Goal: Information Seeking & Learning: Learn about a topic

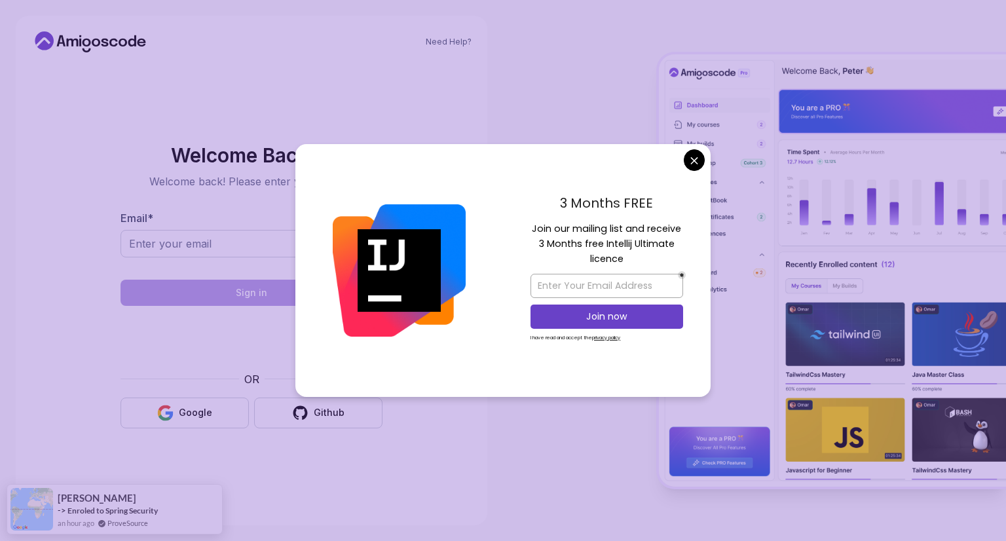
click at [700, 163] on body "Need Help? Welcome Back 👋 Welcome back! Please enter your details. Email * Sign…" at bounding box center [503, 270] width 1006 height 541
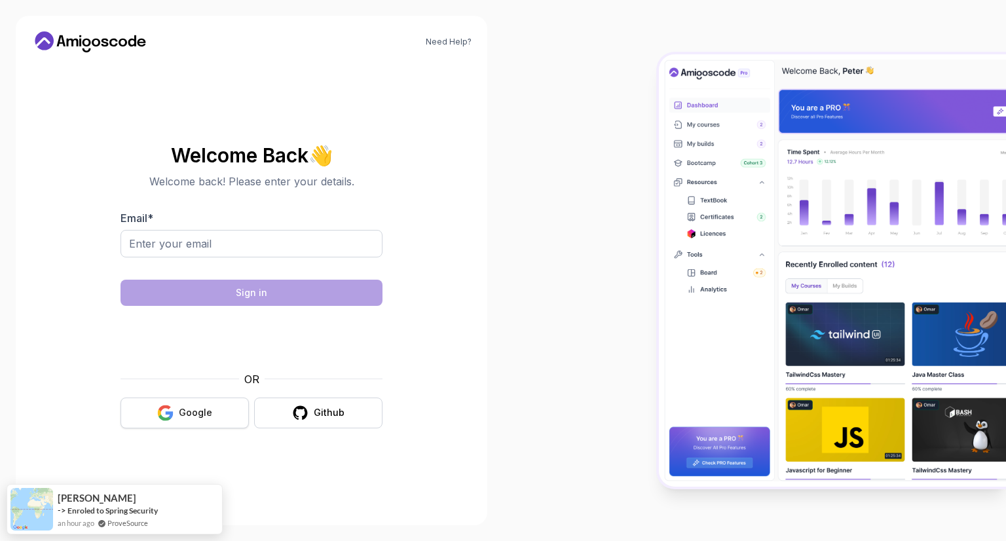
click at [212, 410] on button "Google" at bounding box center [185, 413] width 128 height 31
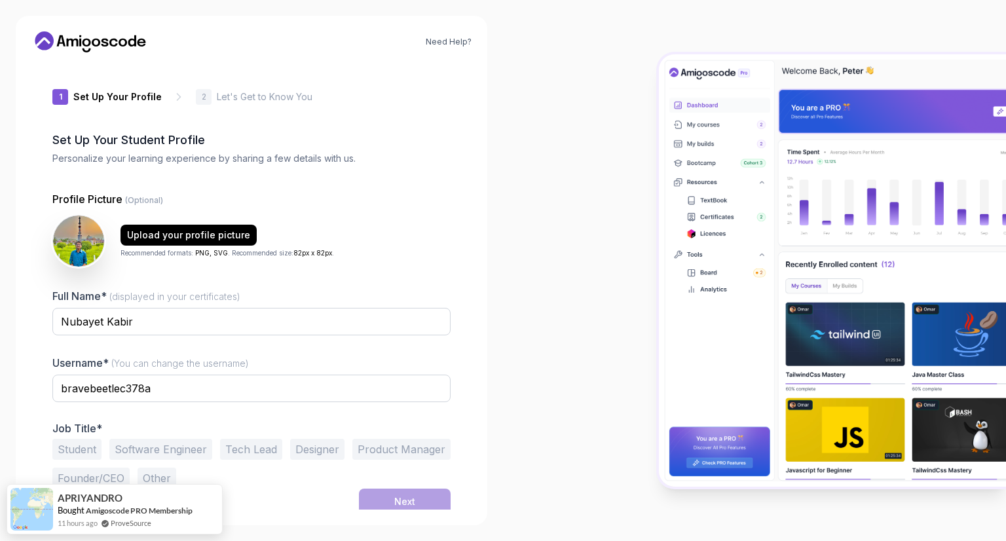
scroll to position [5, 0]
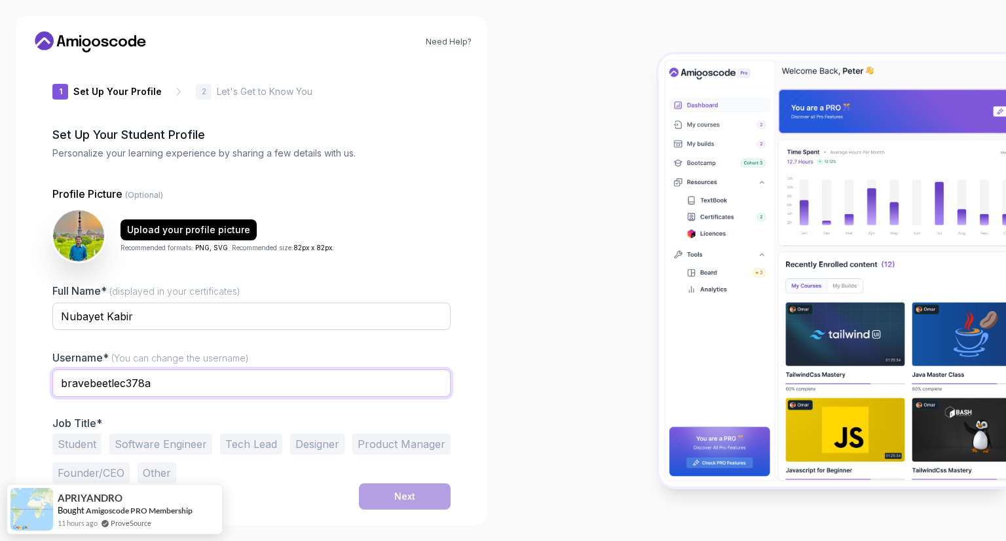
drag, startPoint x: 178, startPoint y: 381, endPoint x: 0, endPoint y: 375, distance: 178.2
click at [0, 375] on div "Need Help? 1 Set Up Your Profile 1 Set Up Your Profile 2 Let's Get to Know You …" at bounding box center [251, 270] width 503 height 541
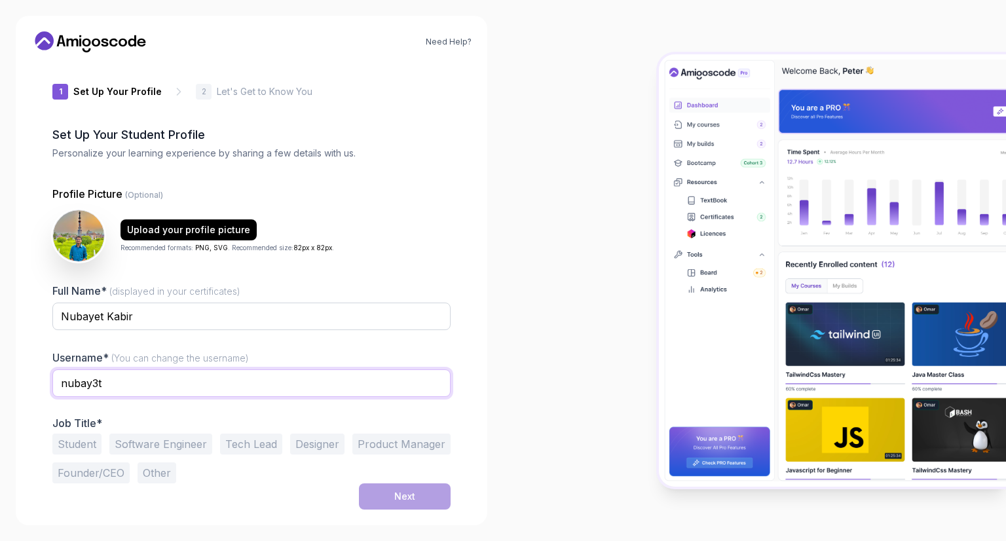
type input "nubay3t"
click at [76, 438] on button "Student" at bounding box center [76, 444] width 49 height 21
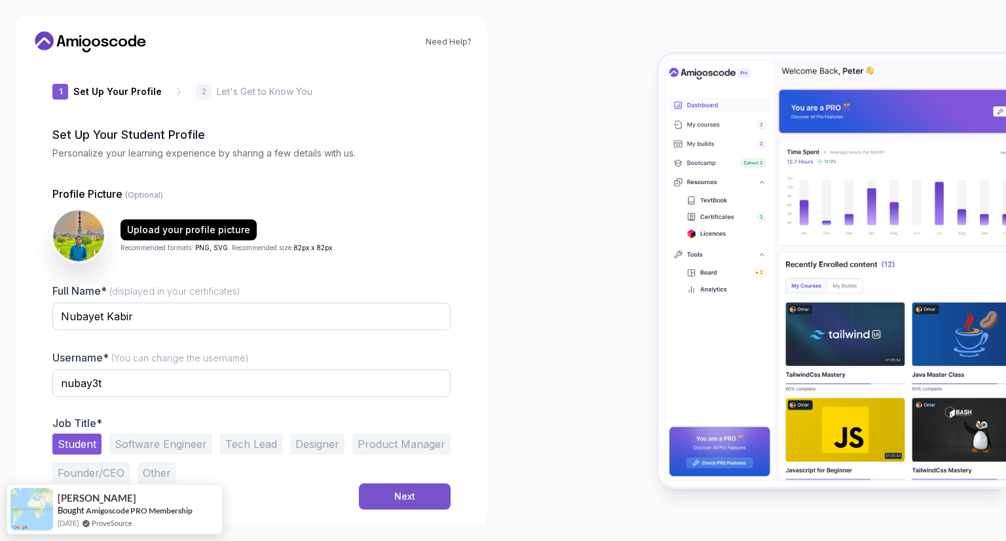
click at [418, 493] on button "Next" at bounding box center [405, 496] width 92 height 26
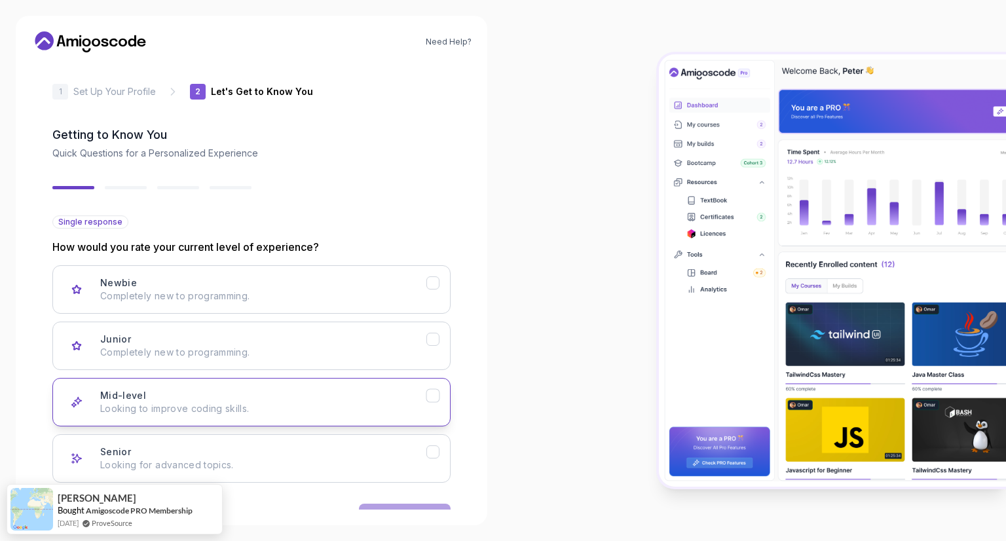
click at [212, 393] on div "Mid-level Looking to improve coding skills." at bounding box center [263, 402] width 326 height 26
click at [211, 393] on div "Mid-level Looking to improve coding skills." at bounding box center [263, 402] width 326 height 26
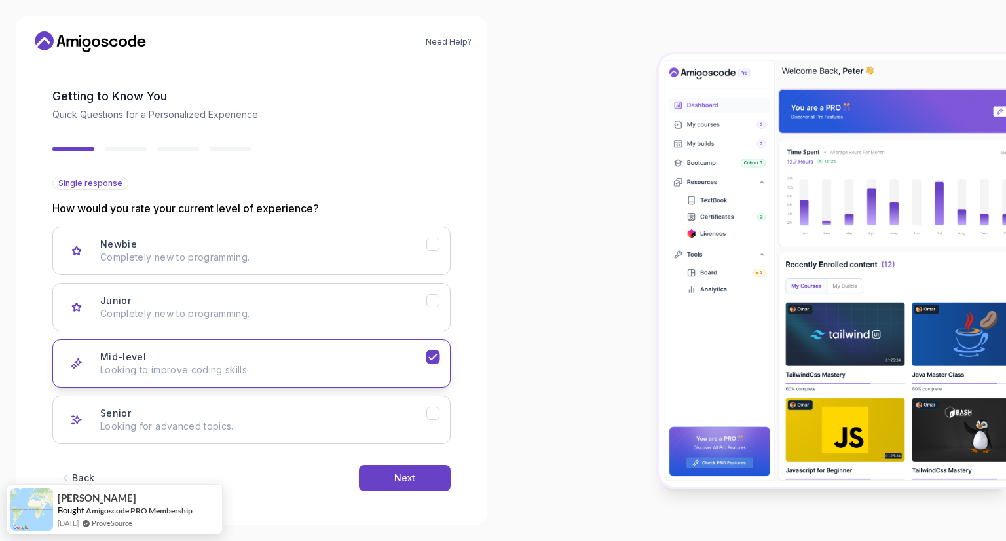
scroll to position [45, 0]
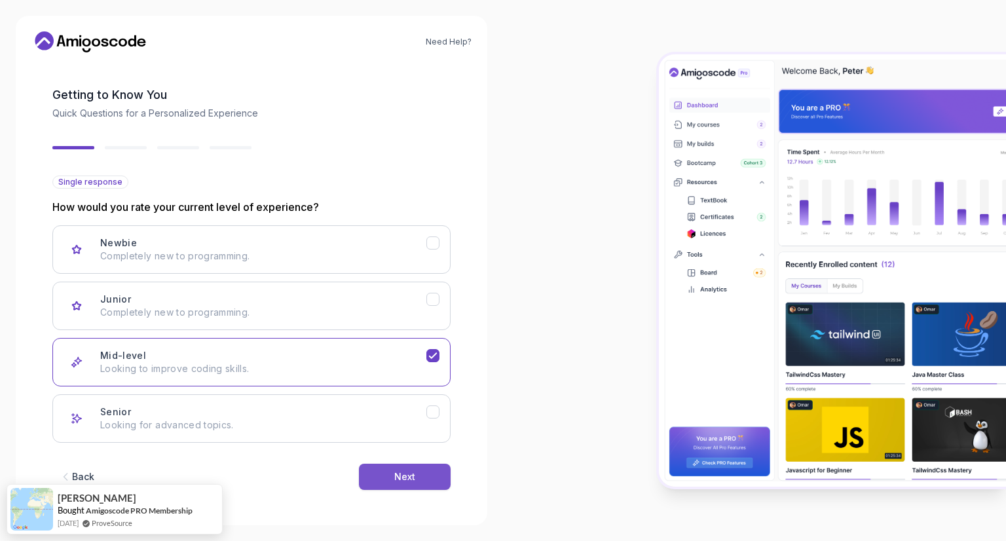
click at [414, 470] on div "Next" at bounding box center [404, 476] width 21 height 13
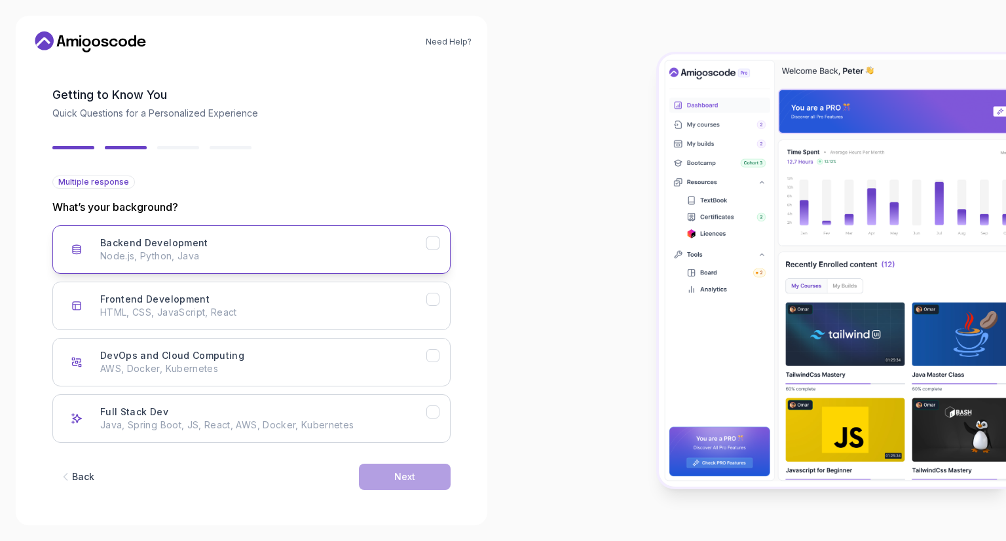
click at [280, 247] on div "Backend Development Node.js, Python, Java" at bounding box center [263, 249] width 326 height 26
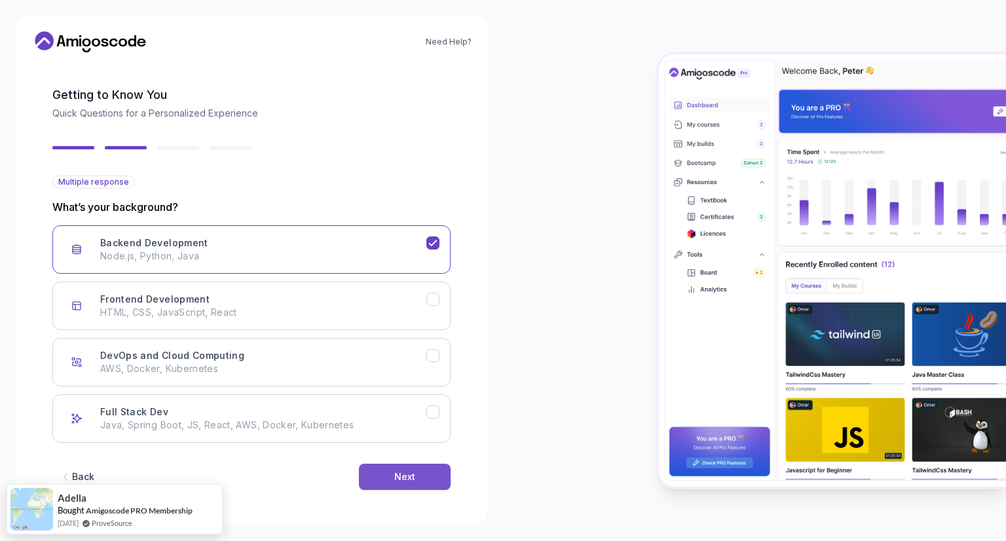
click at [388, 472] on button "Next" at bounding box center [405, 477] width 92 height 26
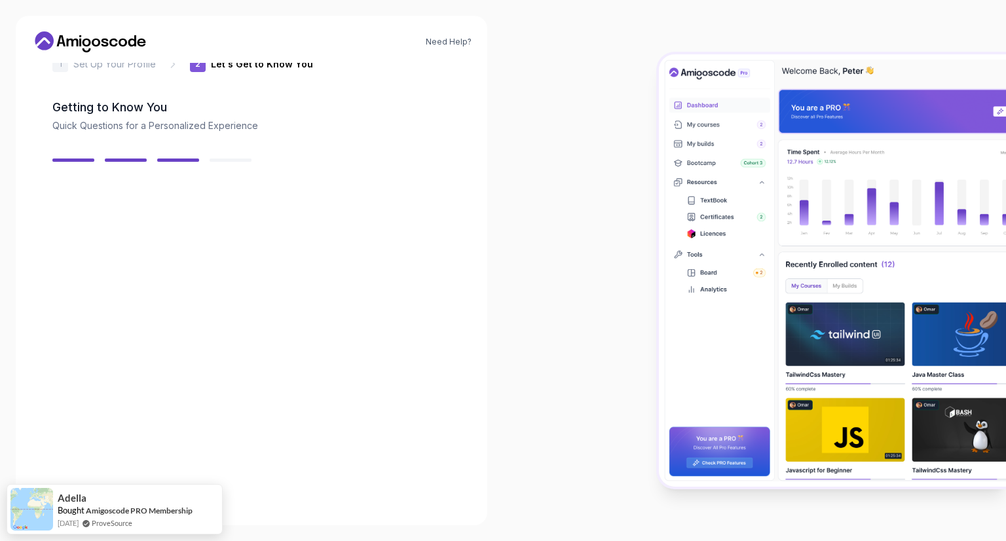
scroll to position [31, 0]
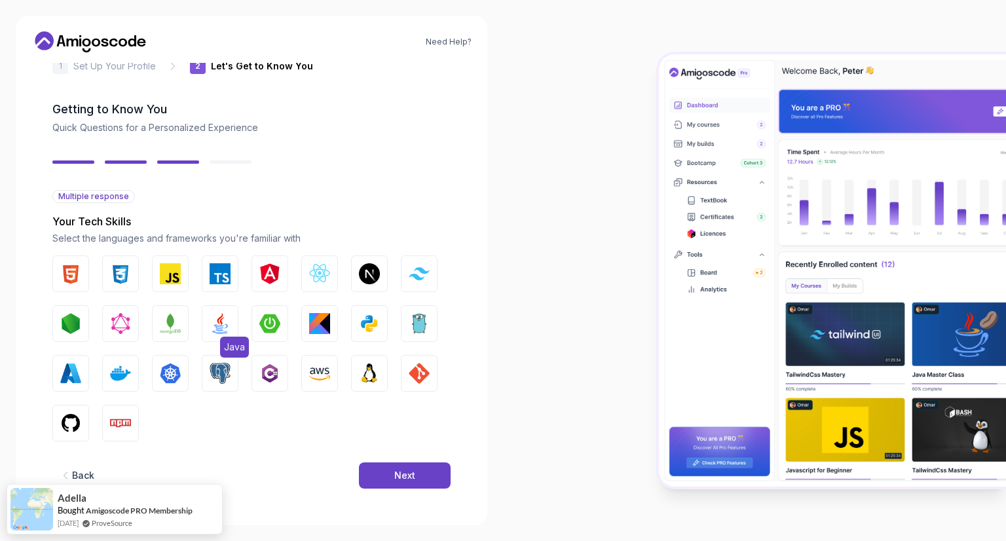
click at [219, 329] on img "button" at bounding box center [220, 323] width 21 height 21
click at [396, 485] on button "Next" at bounding box center [405, 475] width 92 height 26
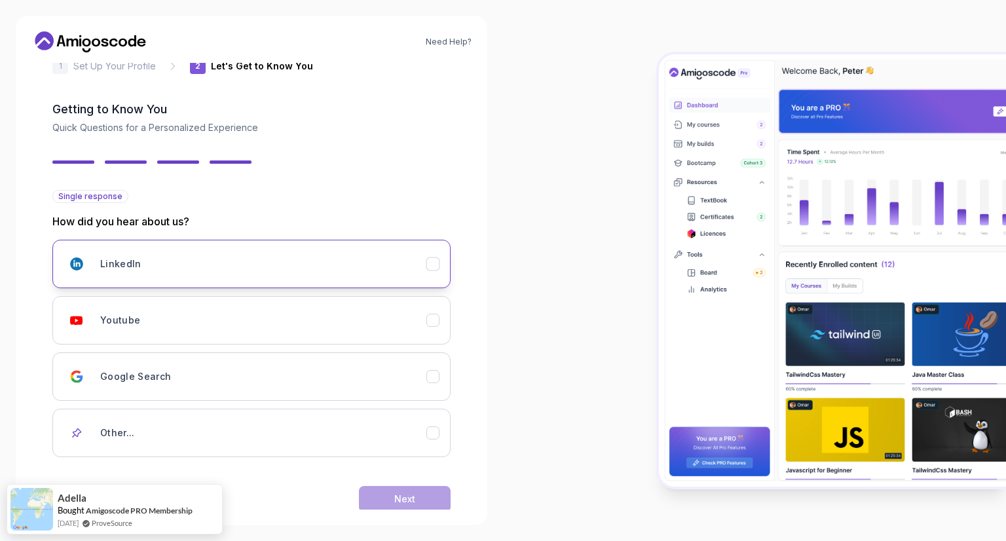
scroll to position [53, 0]
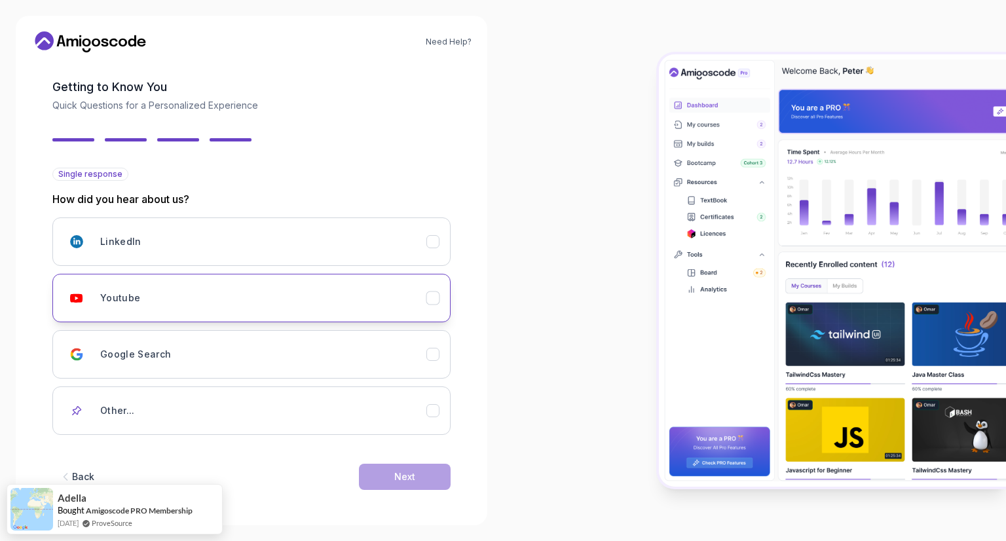
click at [304, 312] on button "Youtube" at bounding box center [251, 298] width 398 height 48
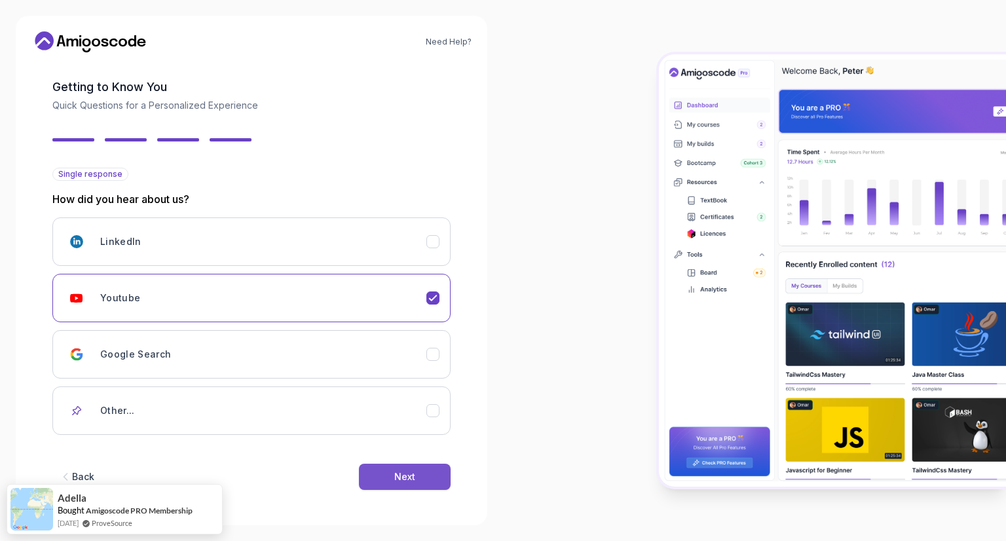
click at [402, 480] on div "Next" at bounding box center [404, 476] width 21 height 13
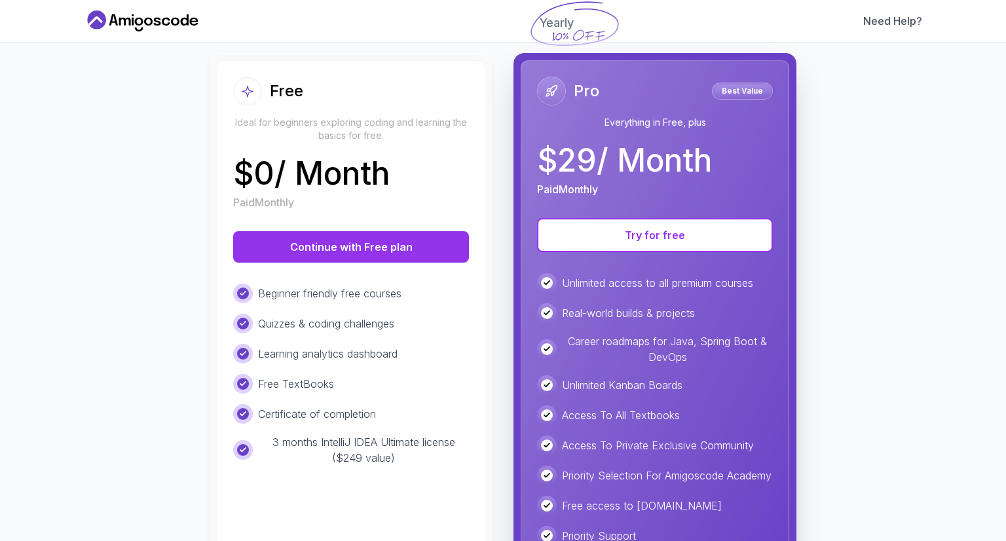
scroll to position [0, 0]
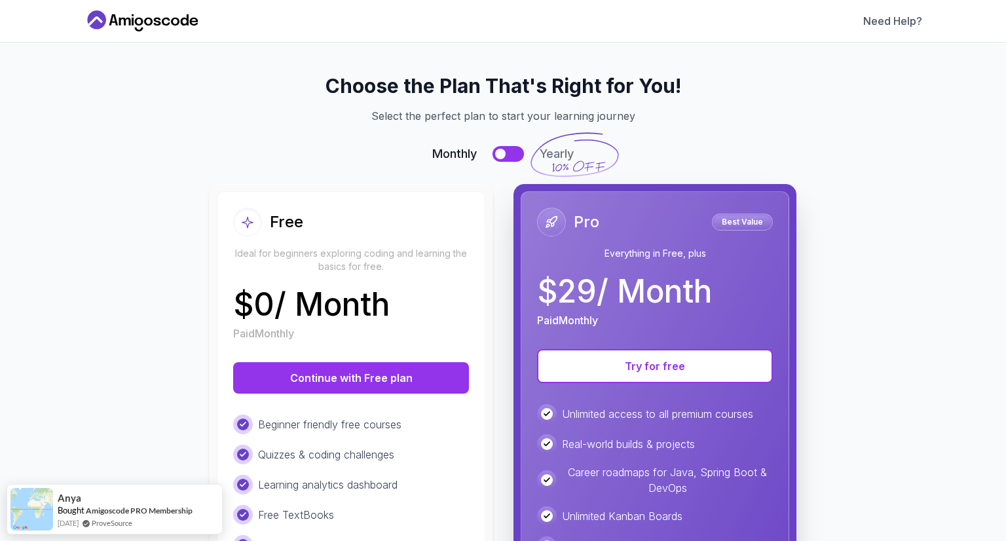
click at [509, 153] on button at bounding box center [508, 154] width 31 height 16
click at [511, 153] on div at bounding box center [516, 154] width 10 height 10
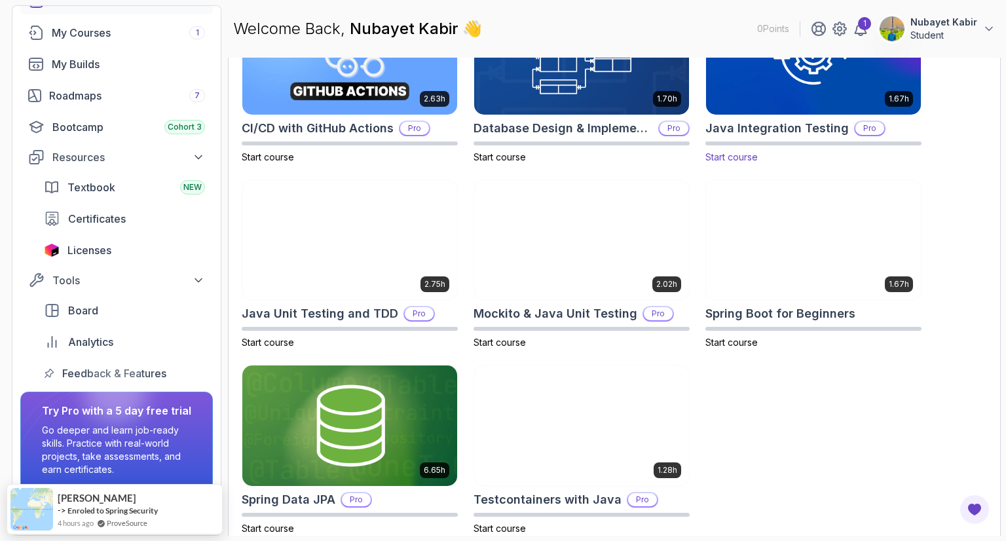
scroll to position [484, 0]
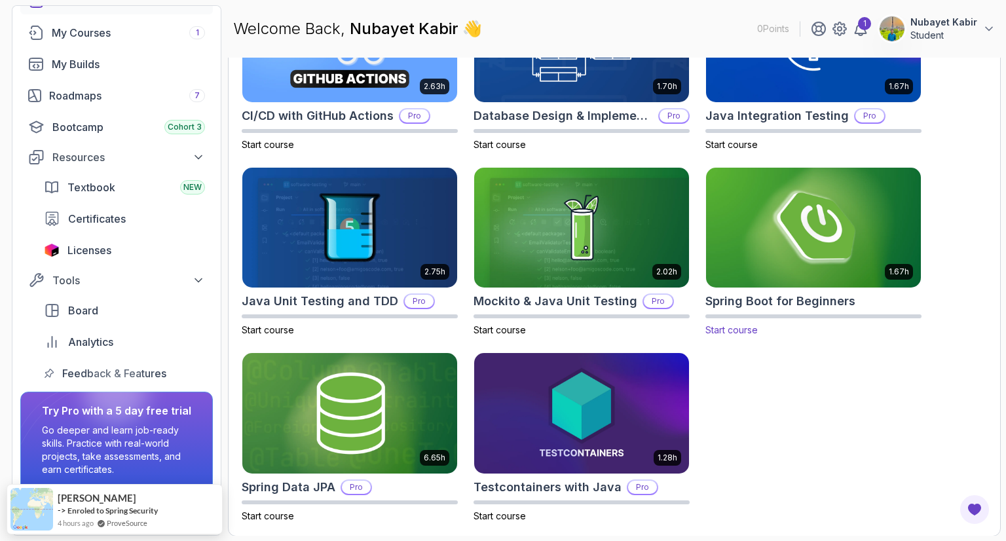
click at [740, 218] on img at bounding box center [813, 227] width 225 height 126
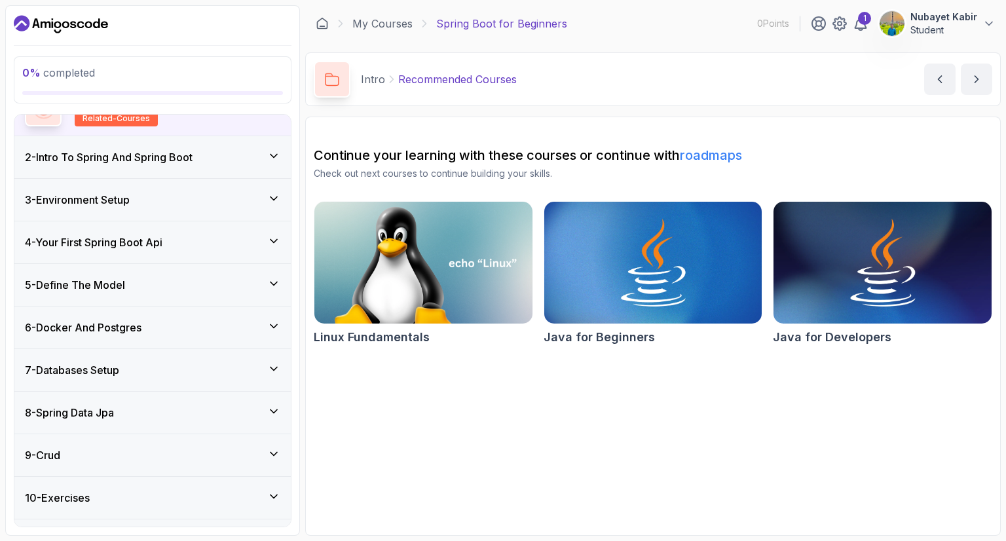
click at [154, 335] on div "6 - Docker And Postgres" at bounding box center [152, 328] width 276 height 42
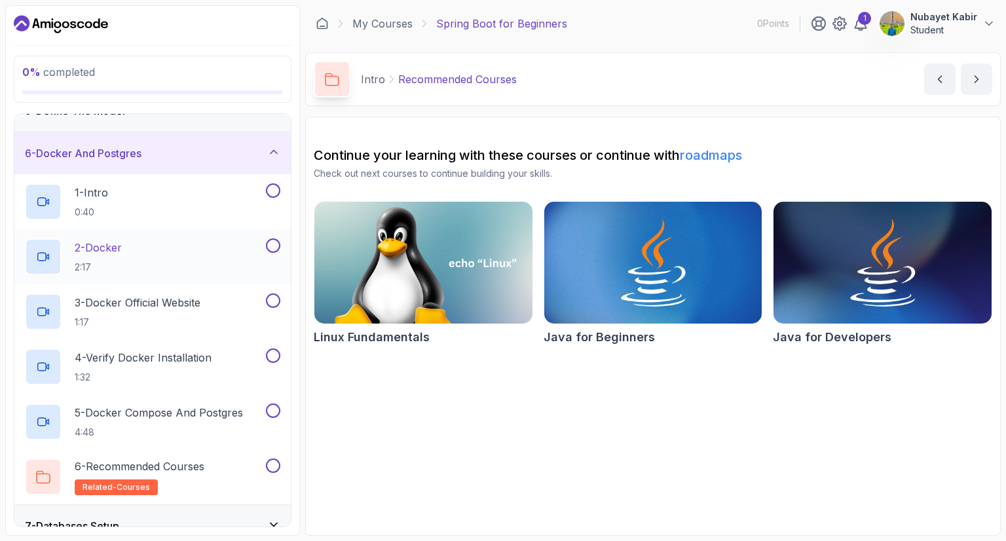
scroll to position [227, 0]
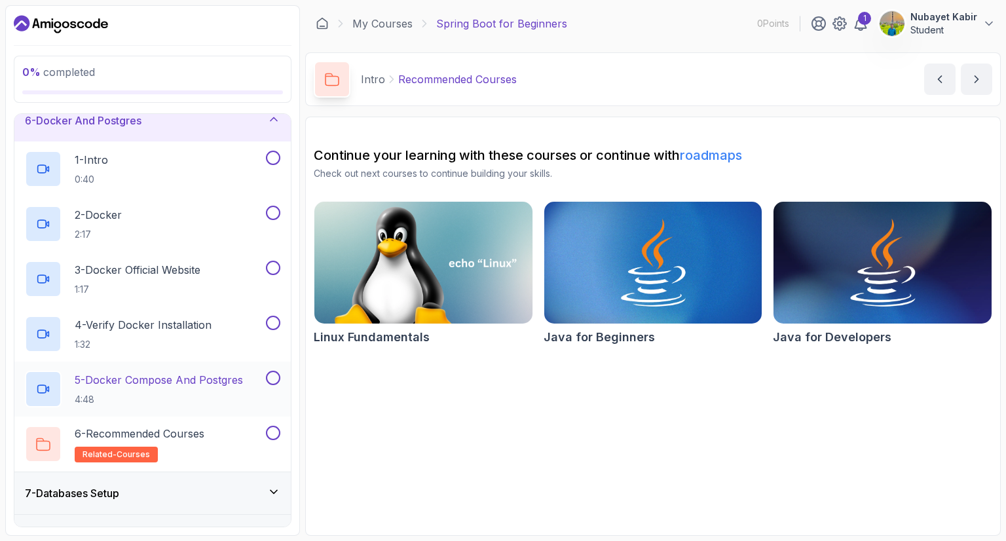
click at [155, 407] on div "5 - Docker Compose And Postgres 4:48" at bounding box center [152, 389] width 276 height 55
click at [152, 391] on h2 "5 - Docker Compose And Postgres 4:48" at bounding box center [159, 389] width 168 height 34
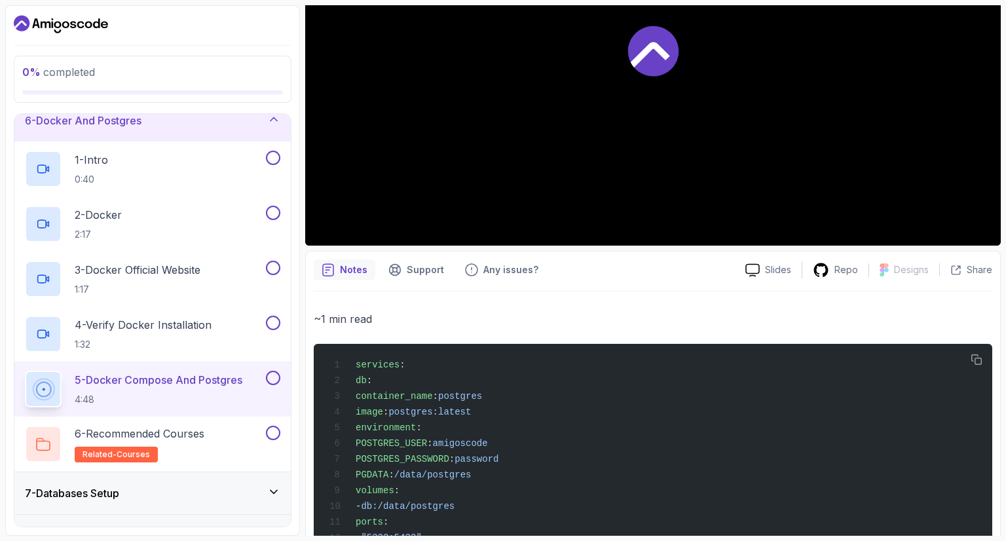
scroll to position [469, 0]
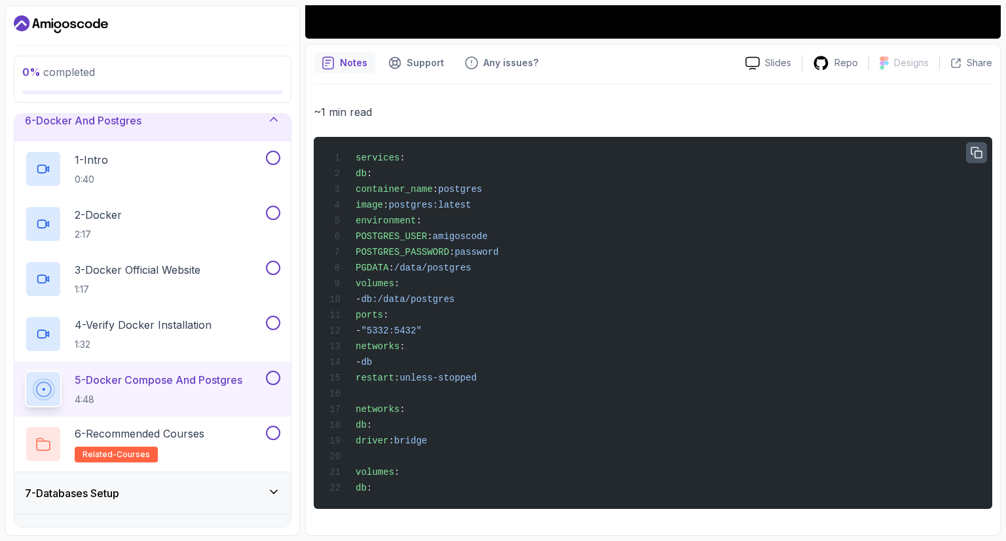
click at [982, 148] on icon "button" at bounding box center [977, 153] width 12 height 12
click at [829, 64] on icon at bounding box center [821, 63] width 16 height 16
